Goal: Browse casually

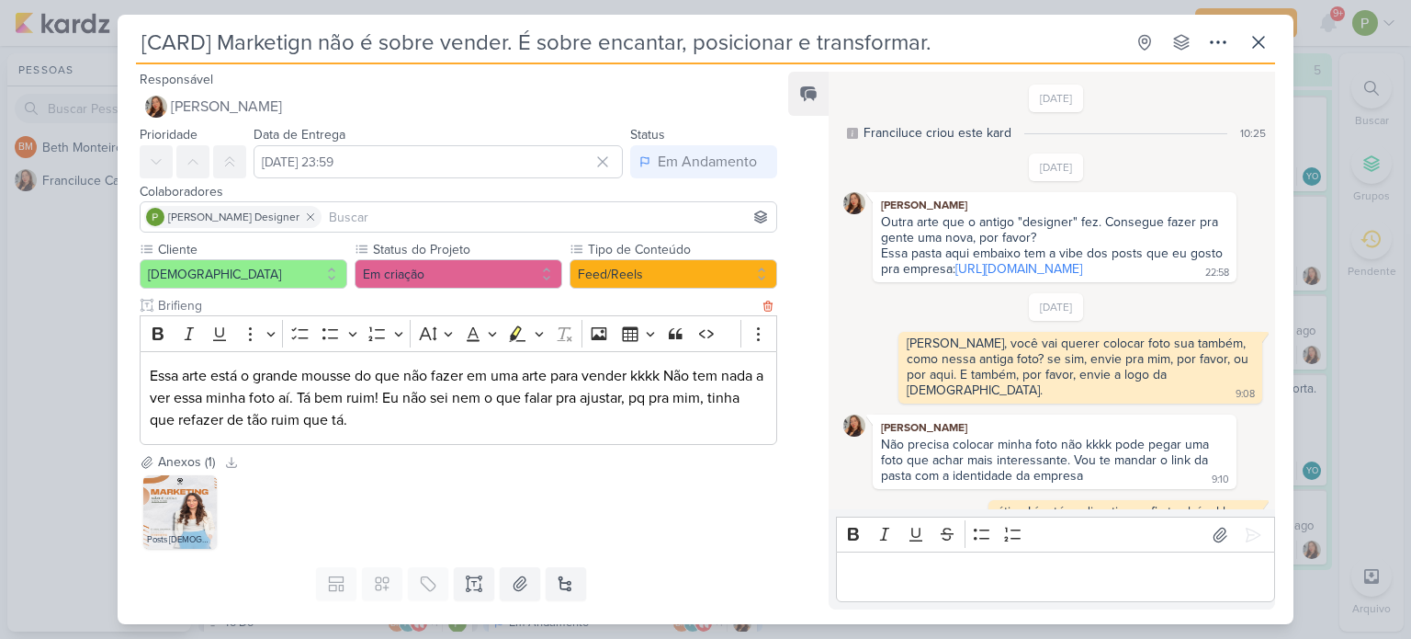
scroll to position [43, 0]
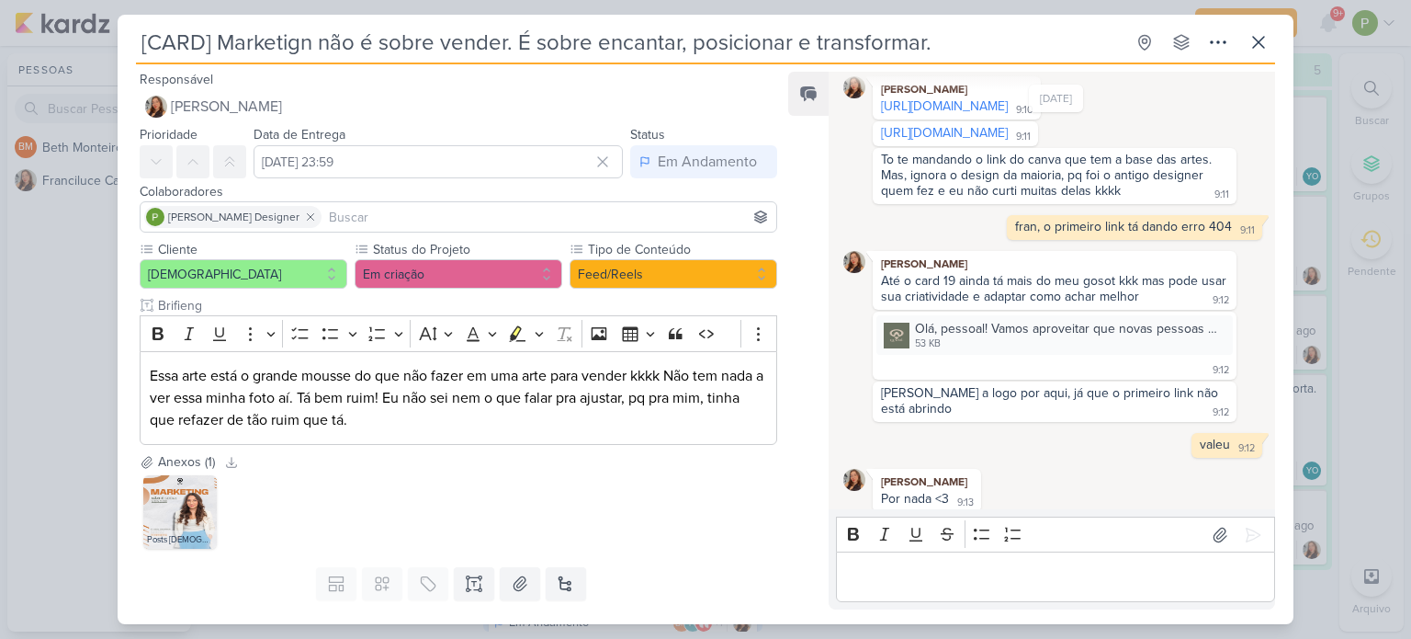
click at [41, 311] on div "[CARD] Marketign não é sobre vender. É sobre encantar, posicionar e transformar…" at bounding box center [705, 319] width 1411 height 639
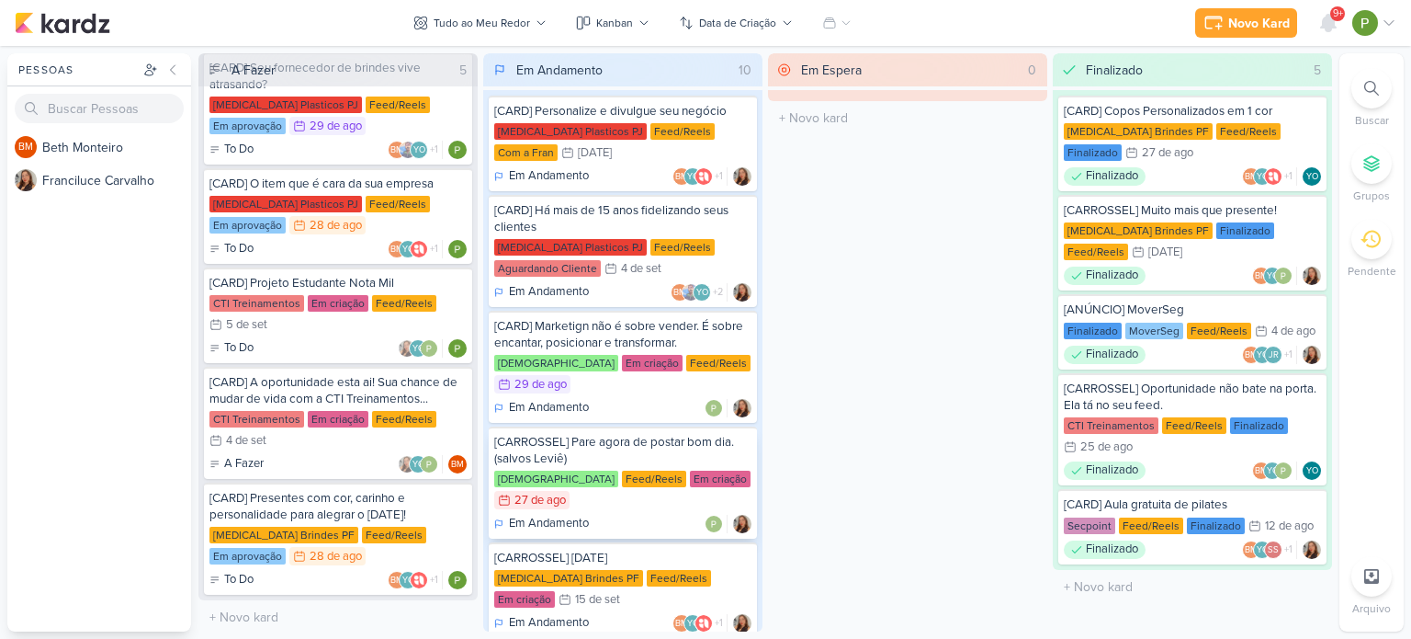
click at [614, 445] on div "[CARROSSEL] Pare agora de postar bom dia. (salvos Leviê) [DEMOGRAPHIC_DATA] Fee…" at bounding box center [623, 482] width 268 height 112
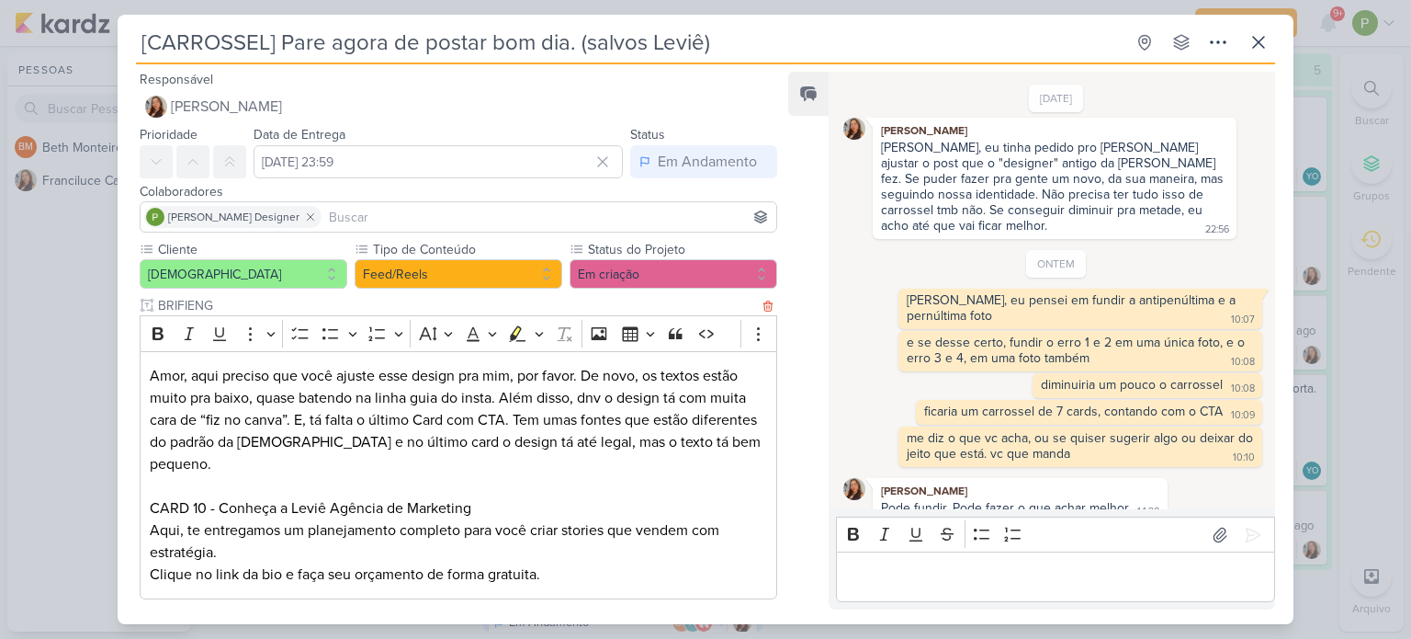
scroll to position [187, 0]
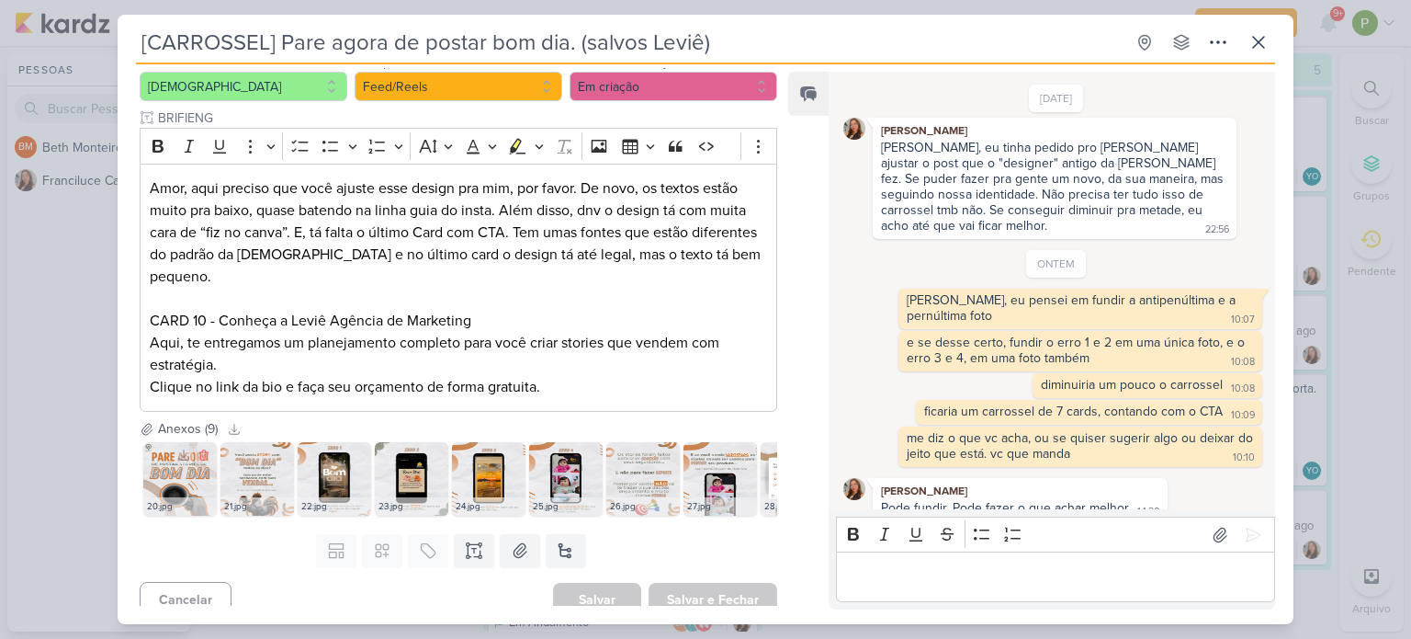
click at [184, 470] on img at bounding box center [179, 478] width 73 height 73
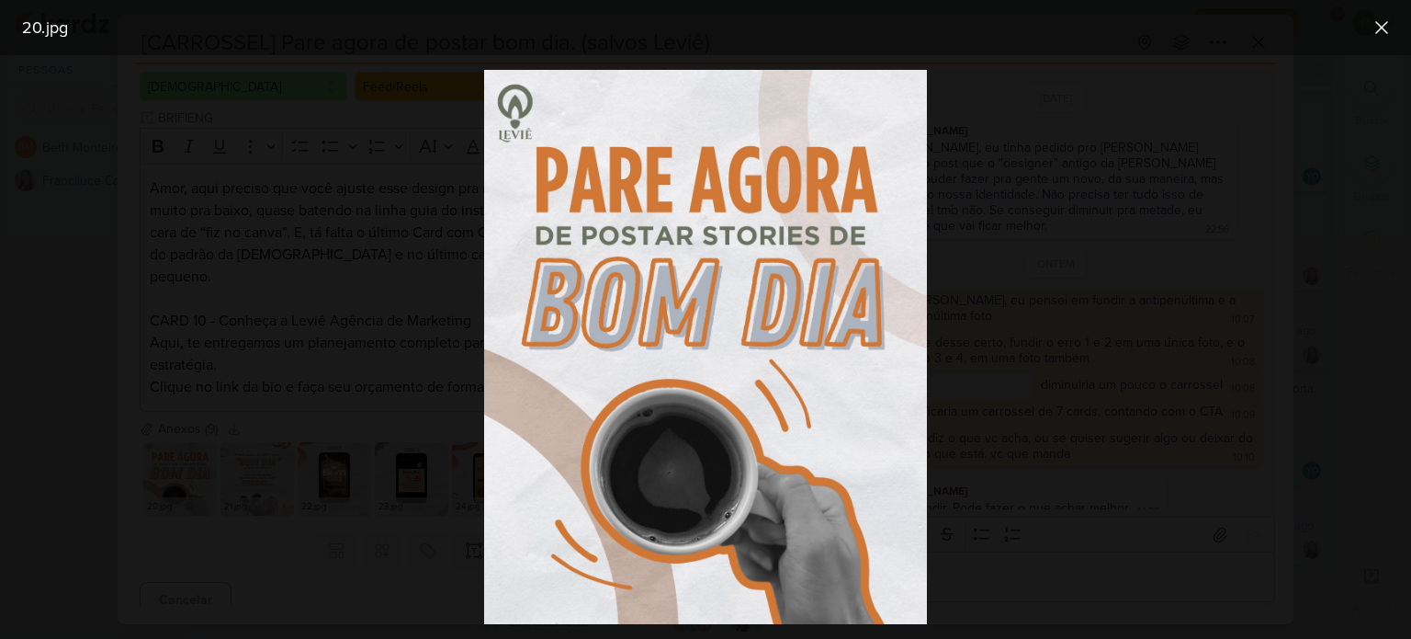
click at [1015, 378] on div at bounding box center [705, 346] width 1411 height 583
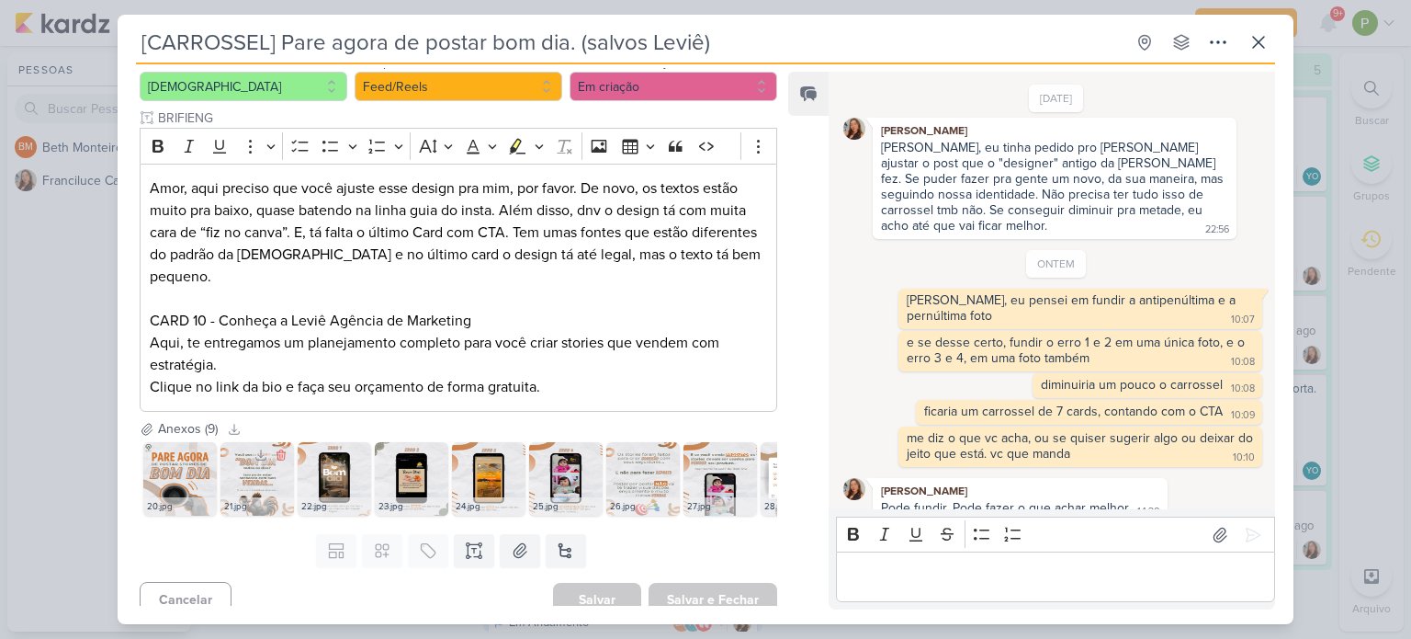
click at [262, 458] on img at bounding box center [256, 478] width 73 height 73
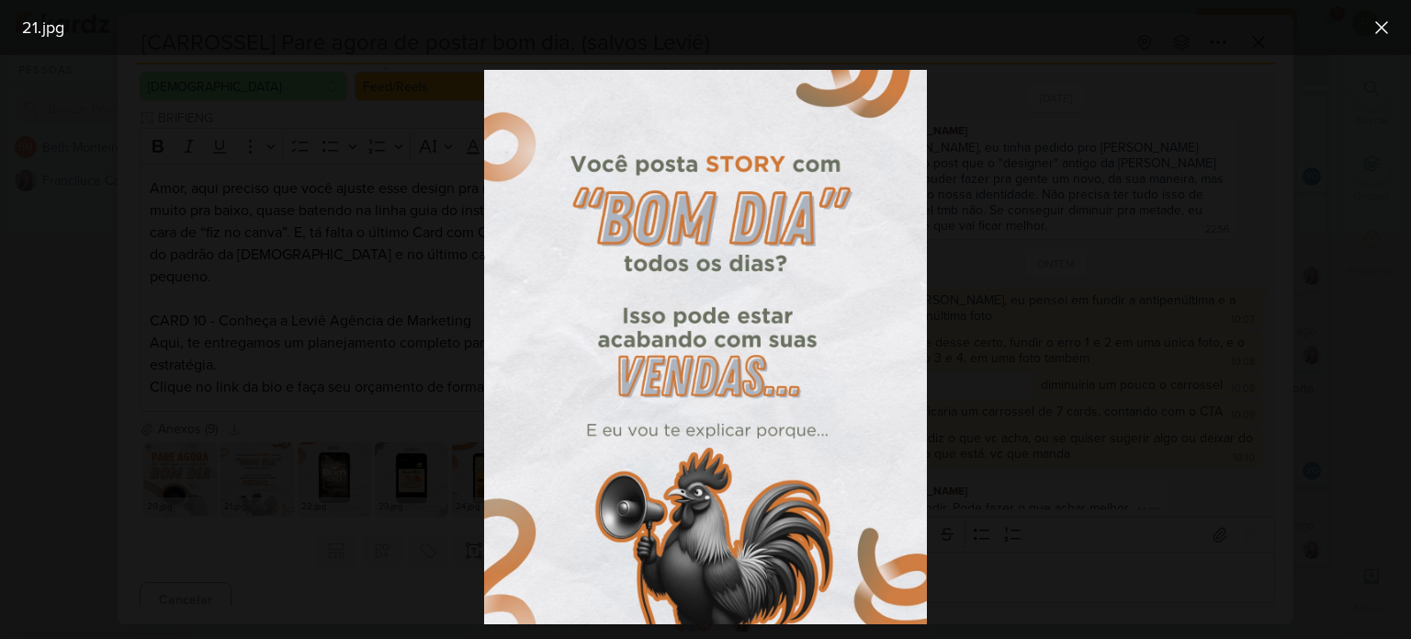
click at [1011, 240] on div at bounding box center [705, 346] width 1411 height 583
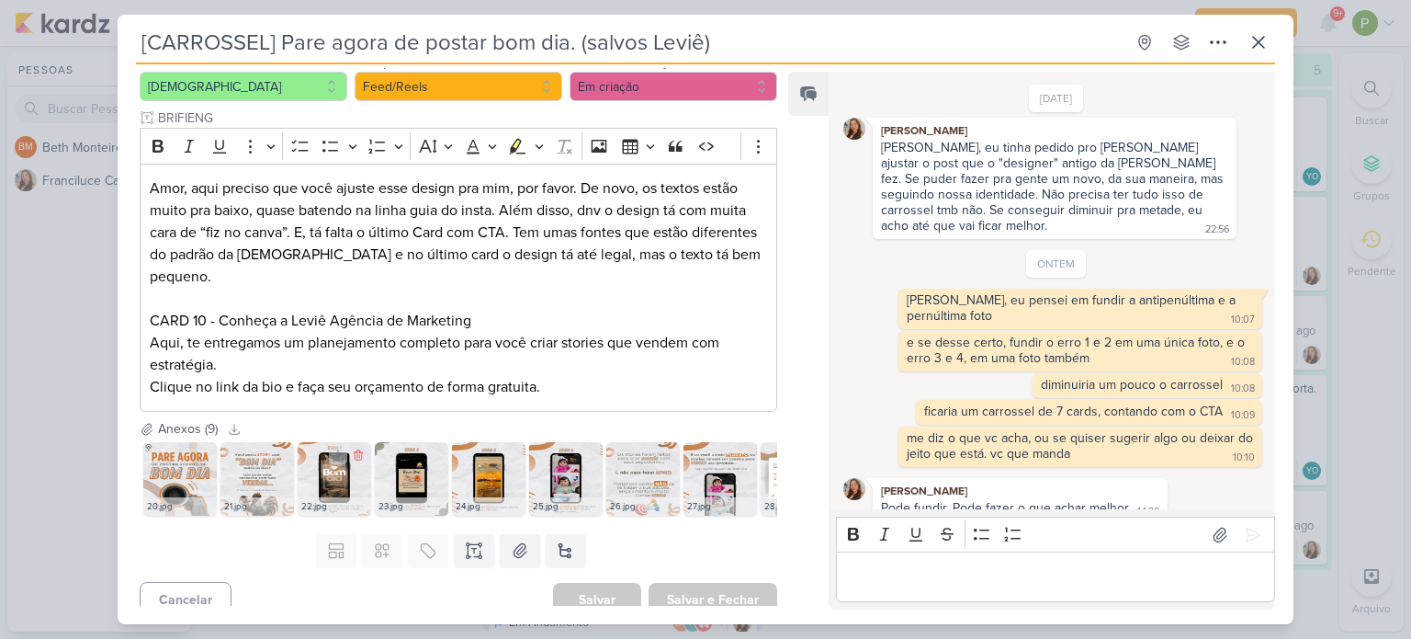
click at [313, 455] on img at bounding box center [334, 478] width 73 height 73
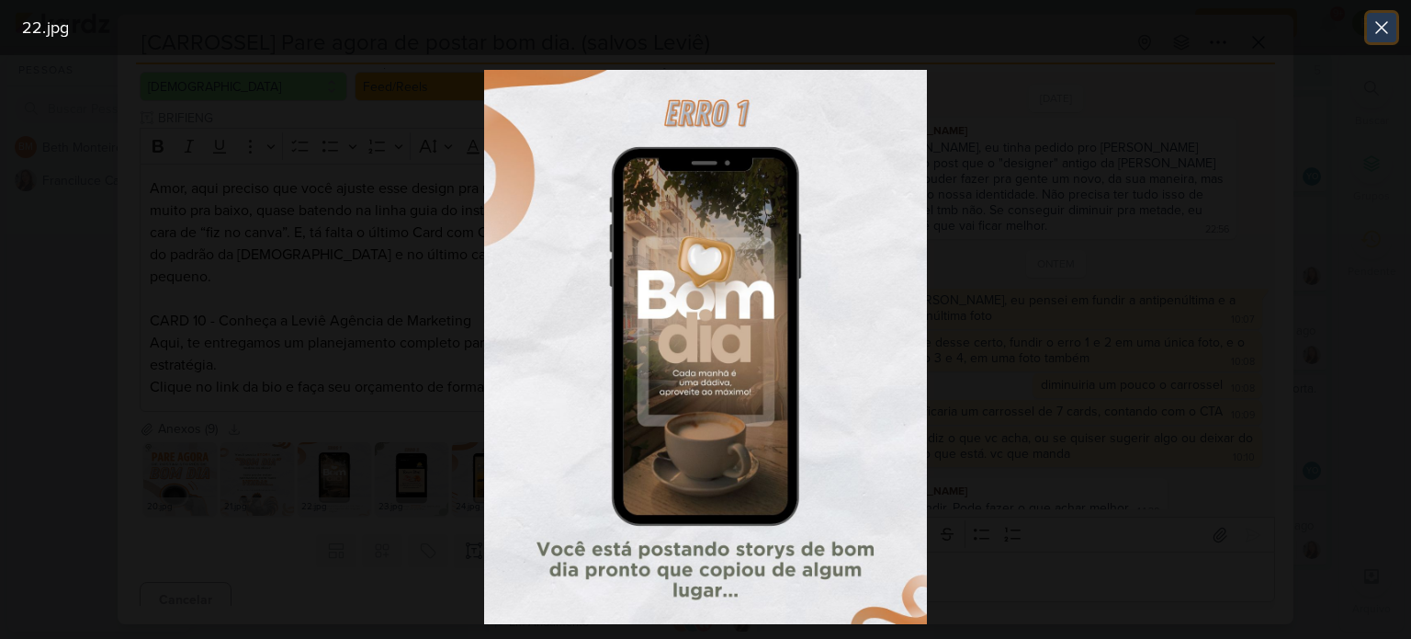
click at [1379, 23] on icon at bounding box center [1382, 28] width 22 height 22
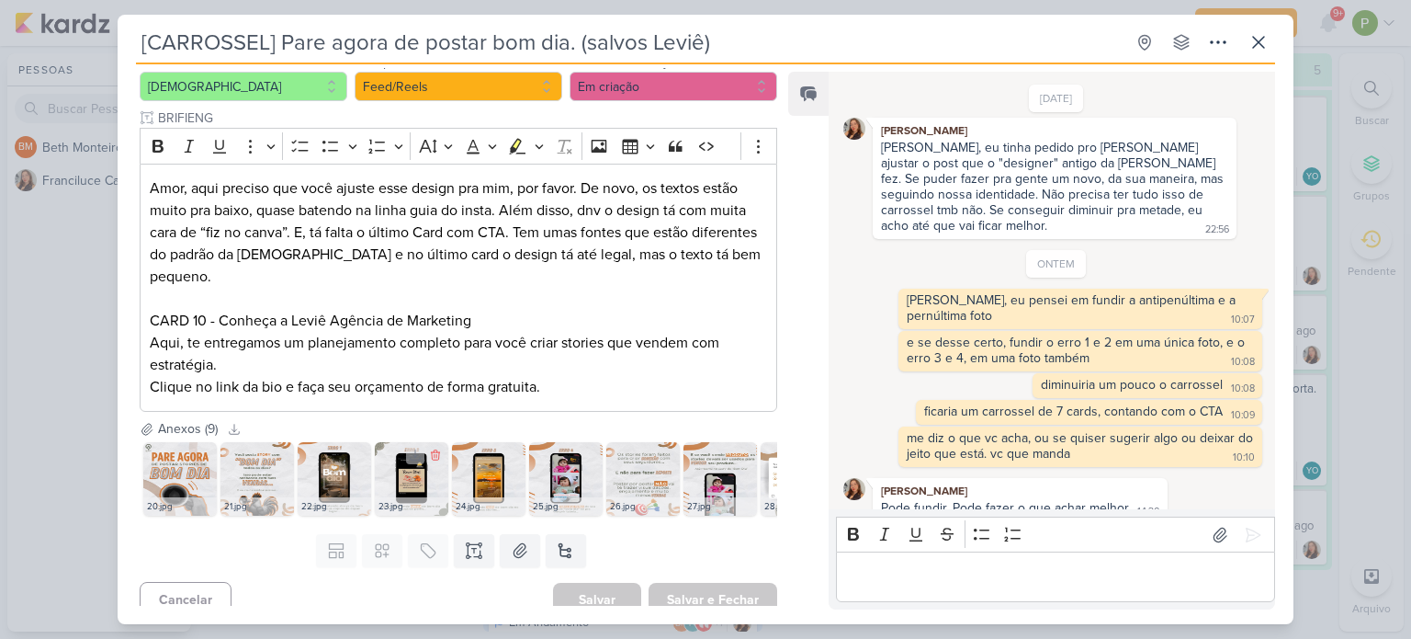
click at [398, 466] on img at bounding box center [411, 478] width 73 height 73
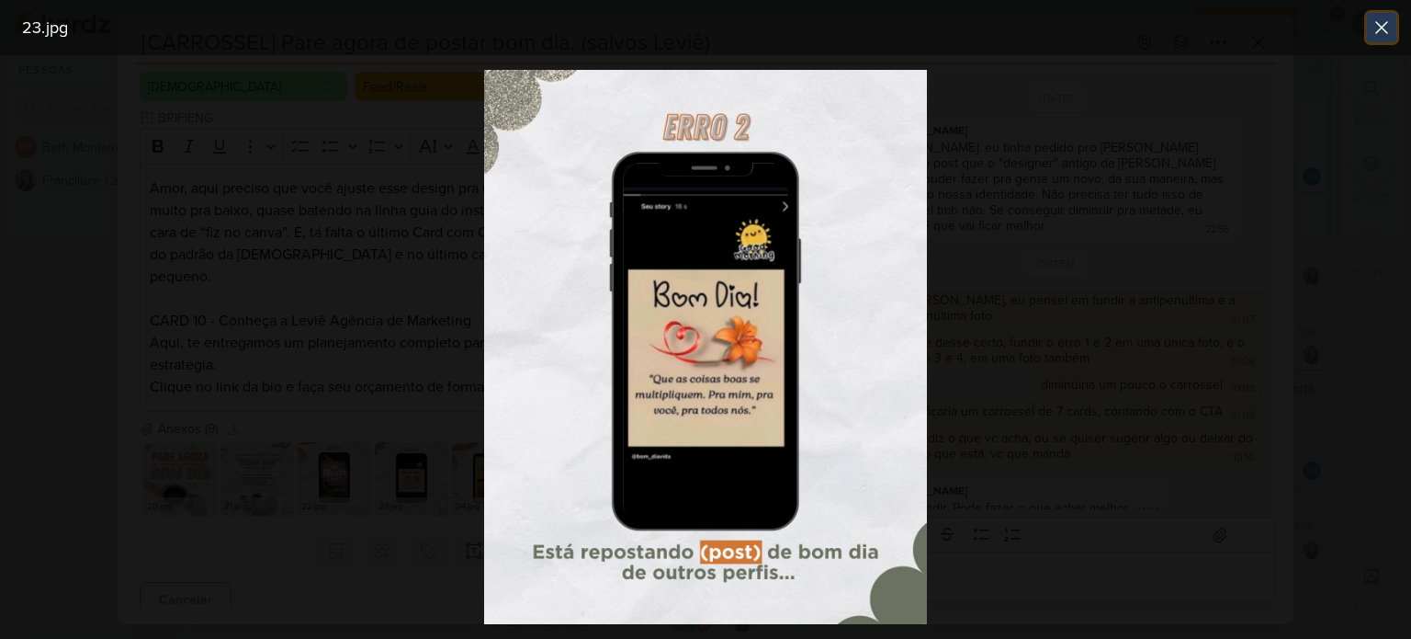
click at [1378, 25] on icon at bounding box center [1381, 27] width 11 height 11
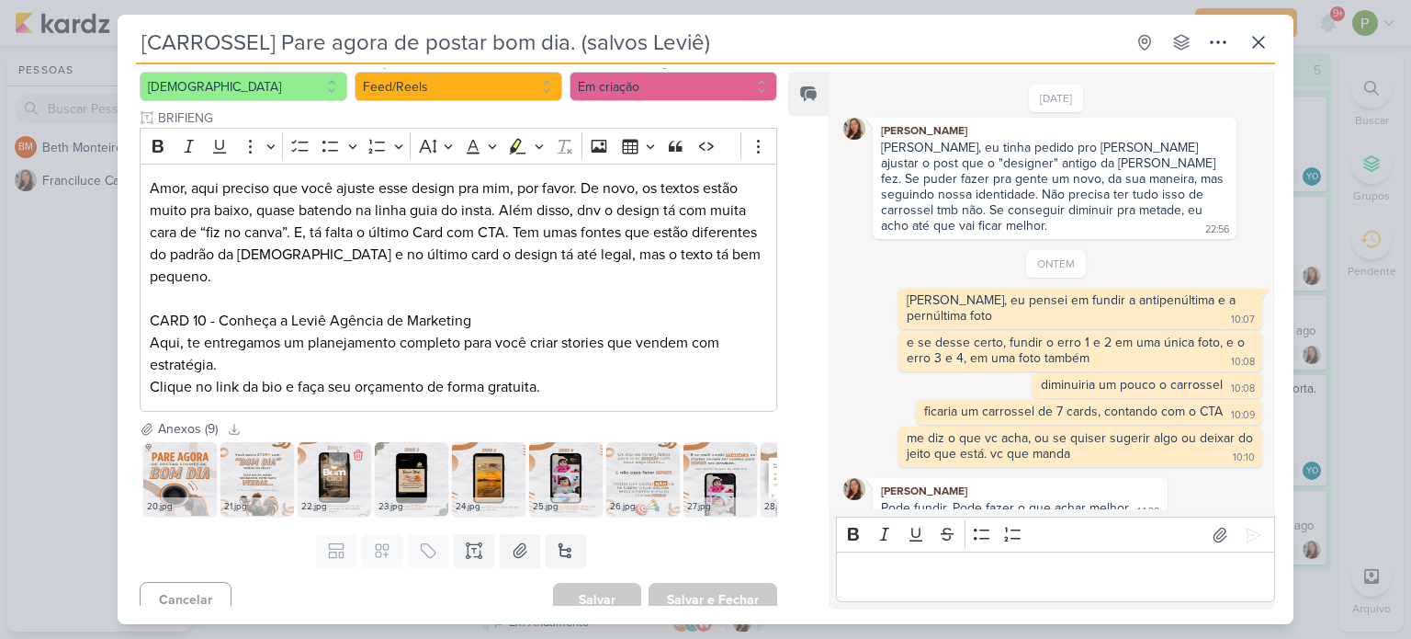
click at [334, 497] on div "22.jpg" at bounding box center [334, 506] width 73 height 18
click at [333, 452] on img at bounding box center [334, 478] width 73 height 73
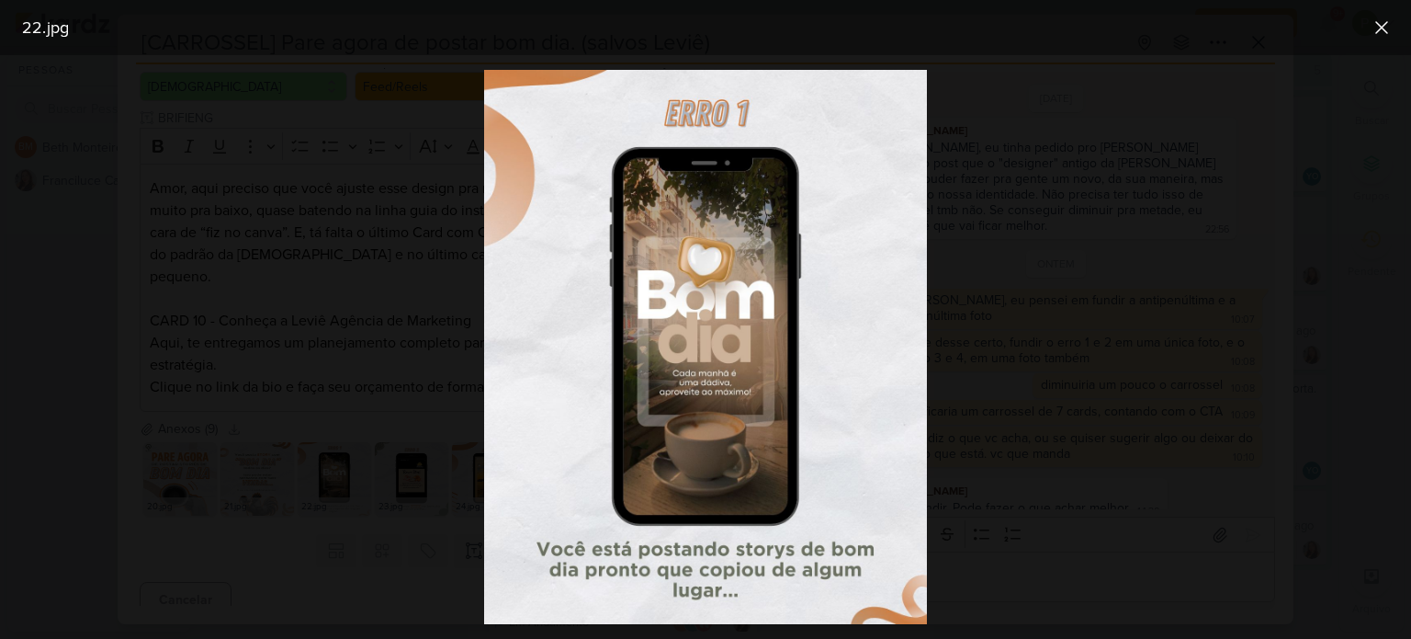
click at [566, 402] on img at bounding box center [705, 347] width 443 height 554
drag, startPoint x: 1231, startPoint y: 299, endPoint x: 1321, endPoint y: 191, distance: 140.2
click at [1238, 288] on div at bounding box center [705, 346] width 1411 height 583
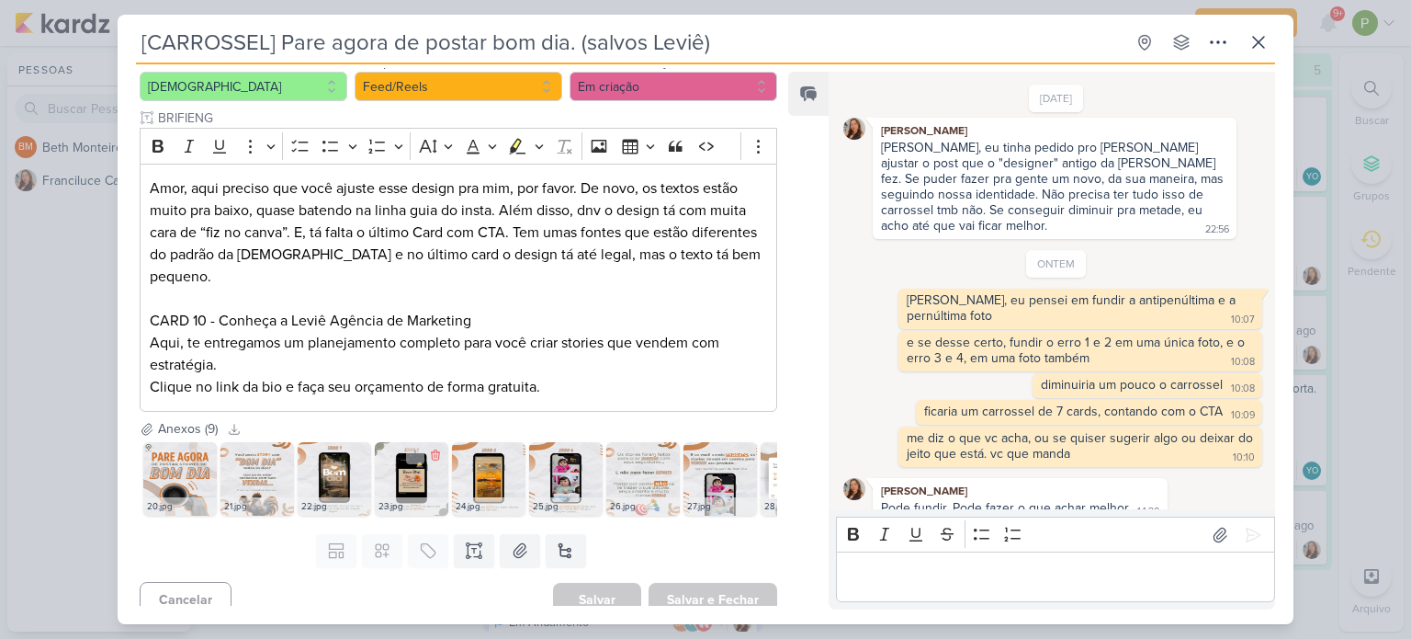
click at [398, 455] on img at bounding box center [411, 478] width 73 height 73
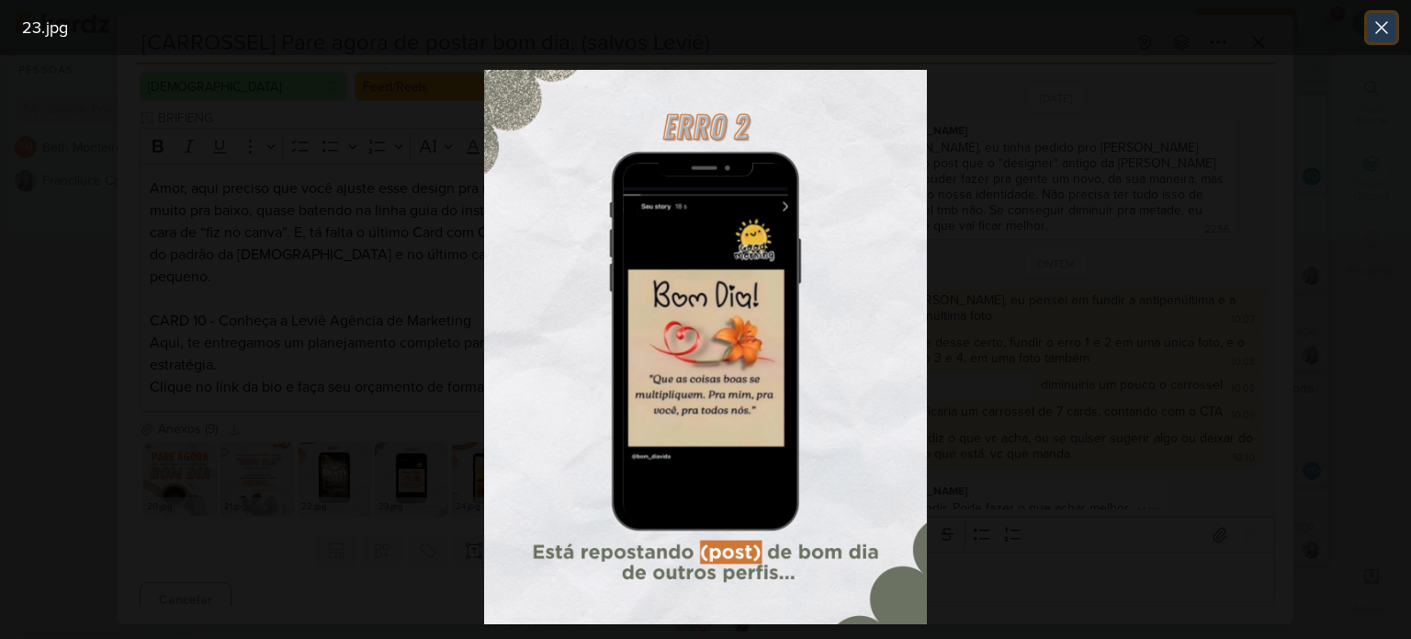
click at [1378, 36] on icon at bounding box center [1382, 28] width 22 height 22
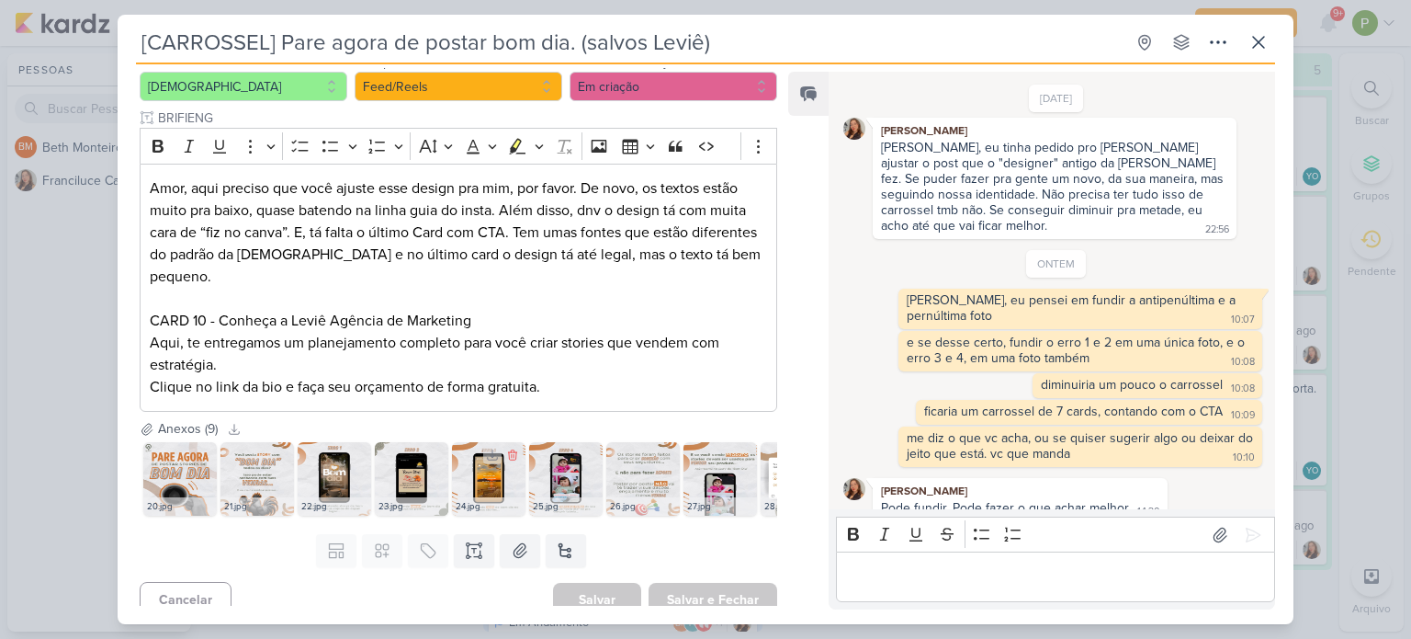
click at [478, 462] on img at bounding box center [488, 478] width 73 height 73
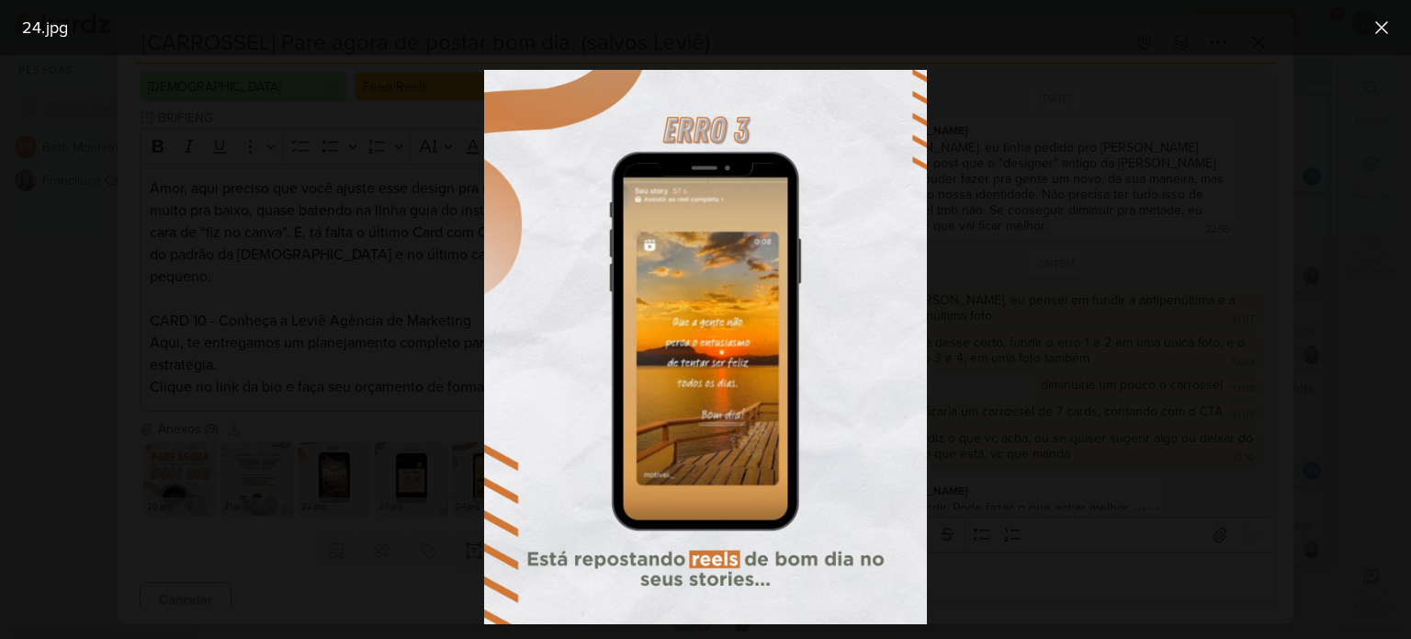
click at [970, 311] on div at bounding box center [705, 346] width 1411 height 583
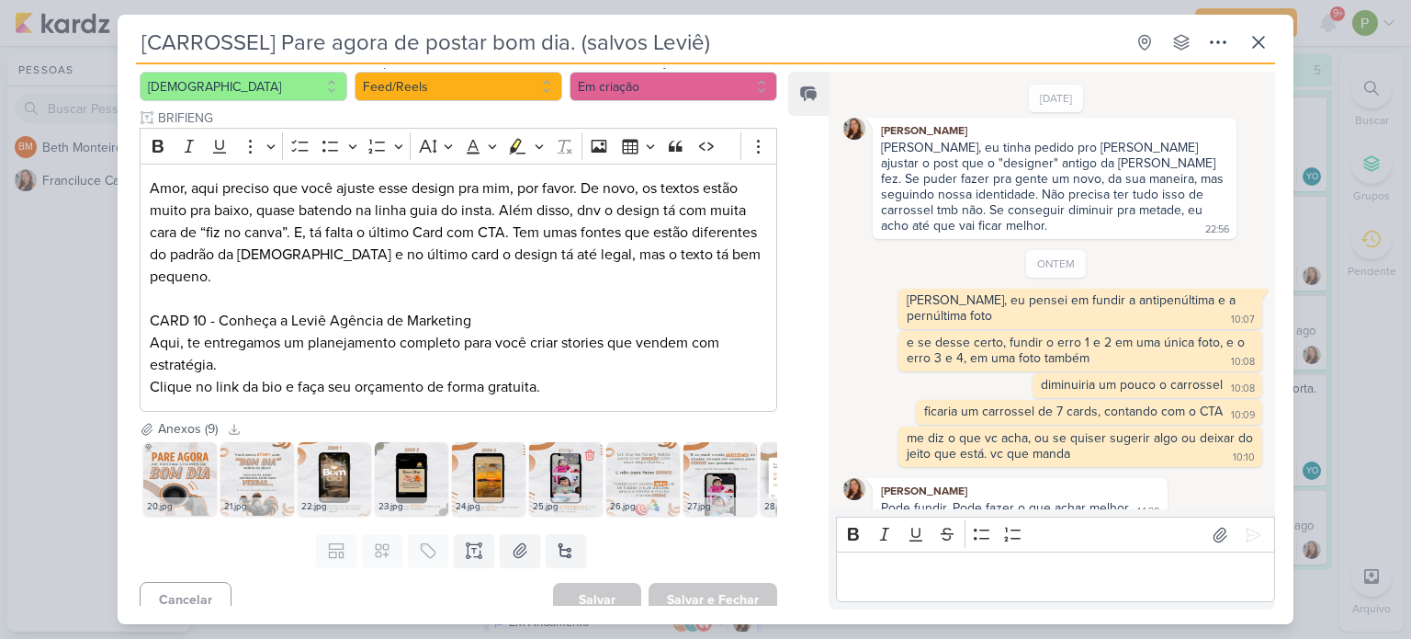
click at [582, 469] on img at bounding box center [565, 478] width 73 height 73
